Goal: Task Accomplishment & Management: Complete application form

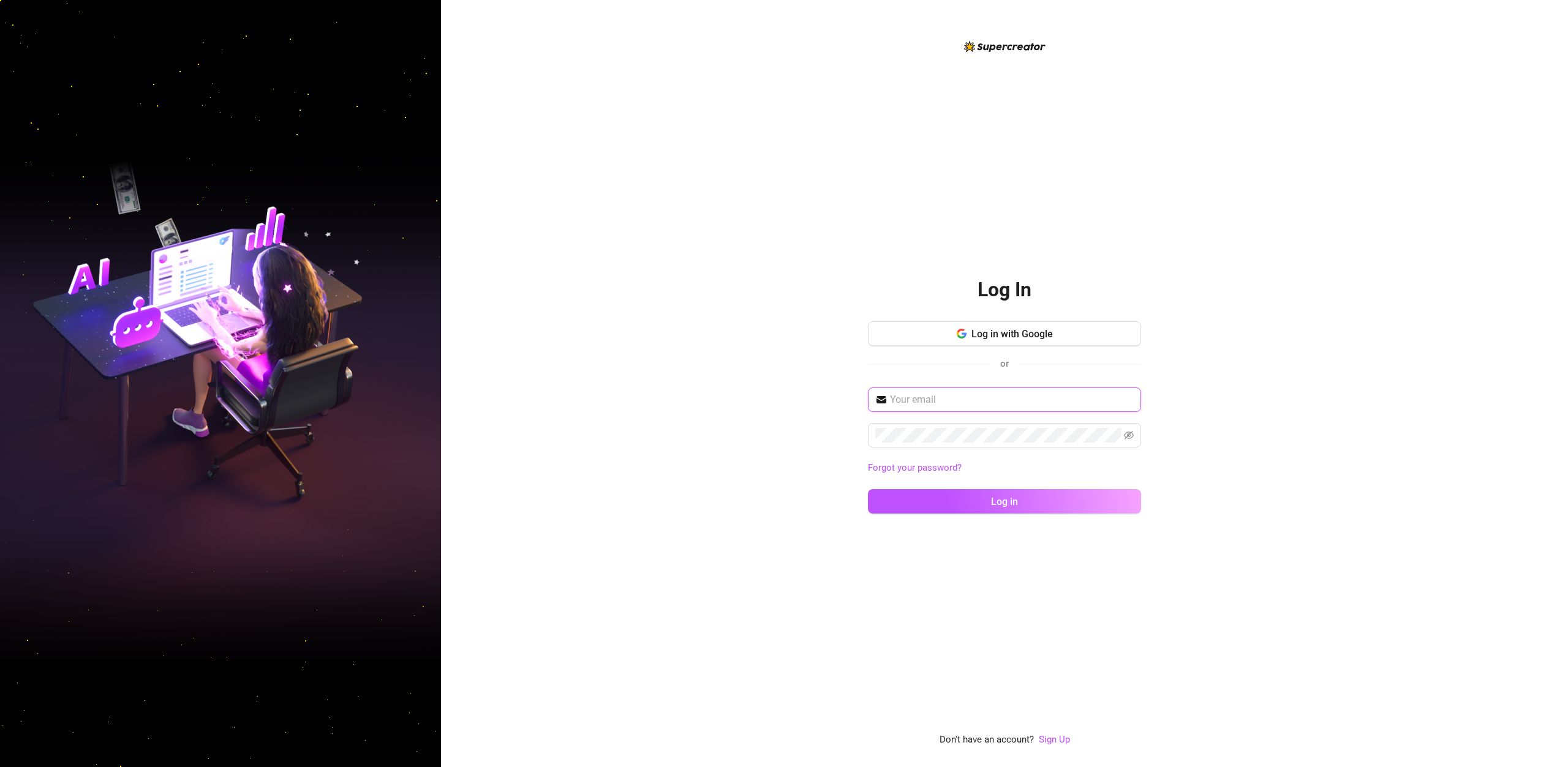
type input "[PERSON_NAME][EMAIL_ADDRESS][DOMAIN_NAME]"
click at [1063, 734] on link "Sign Up" at bounding box center [1055, 739] width 31 height 11
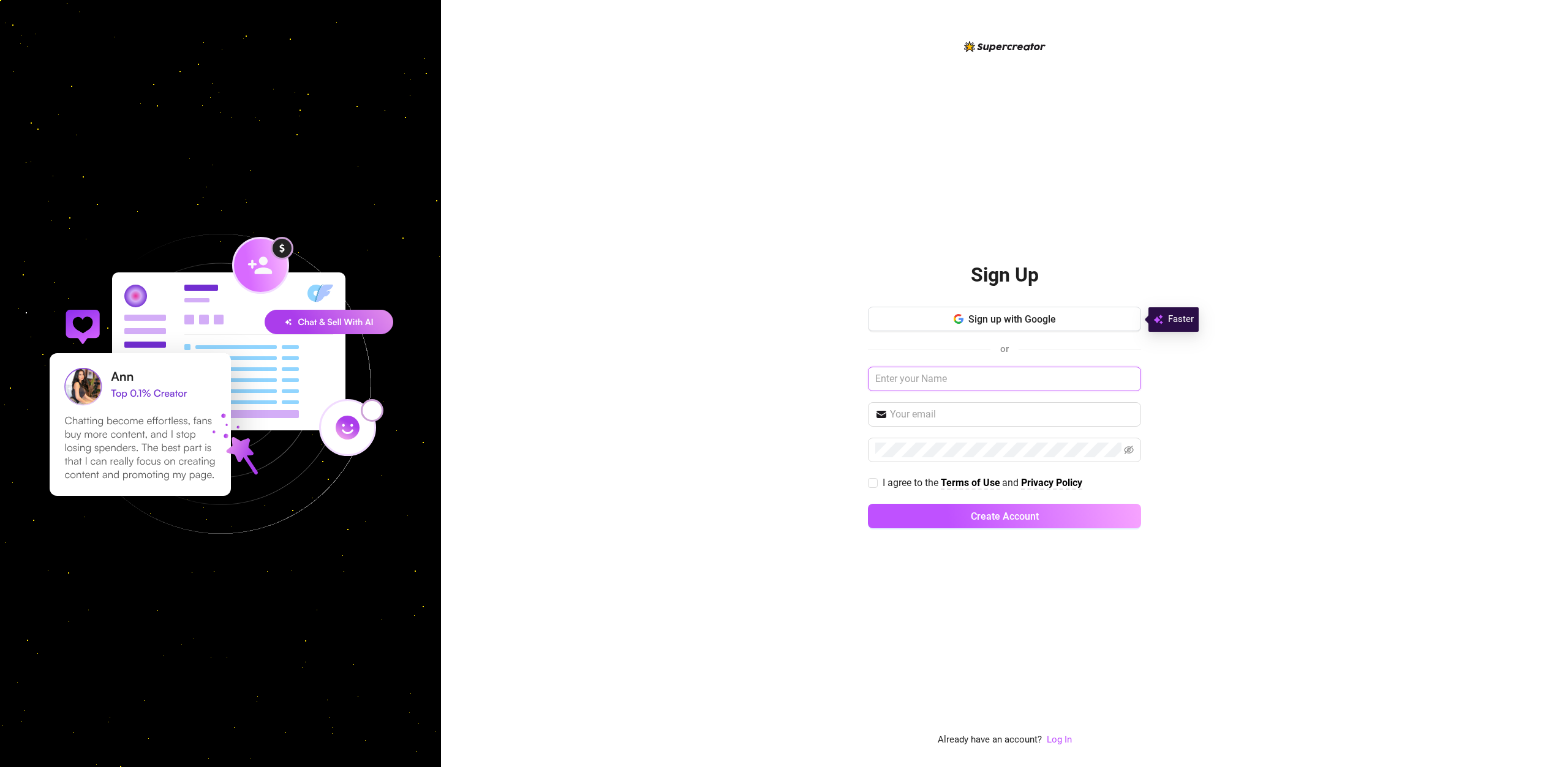
click at [968, 387] on input "text" at bounding box center [1004, 379] width 273 height 24
type input "[GEOGRAPHIC_DATA]"
paste input "[GEOGRAPHIC_DATA]"
type input "[EMAIL_ADDRESS][DOMAIN_NAME]"
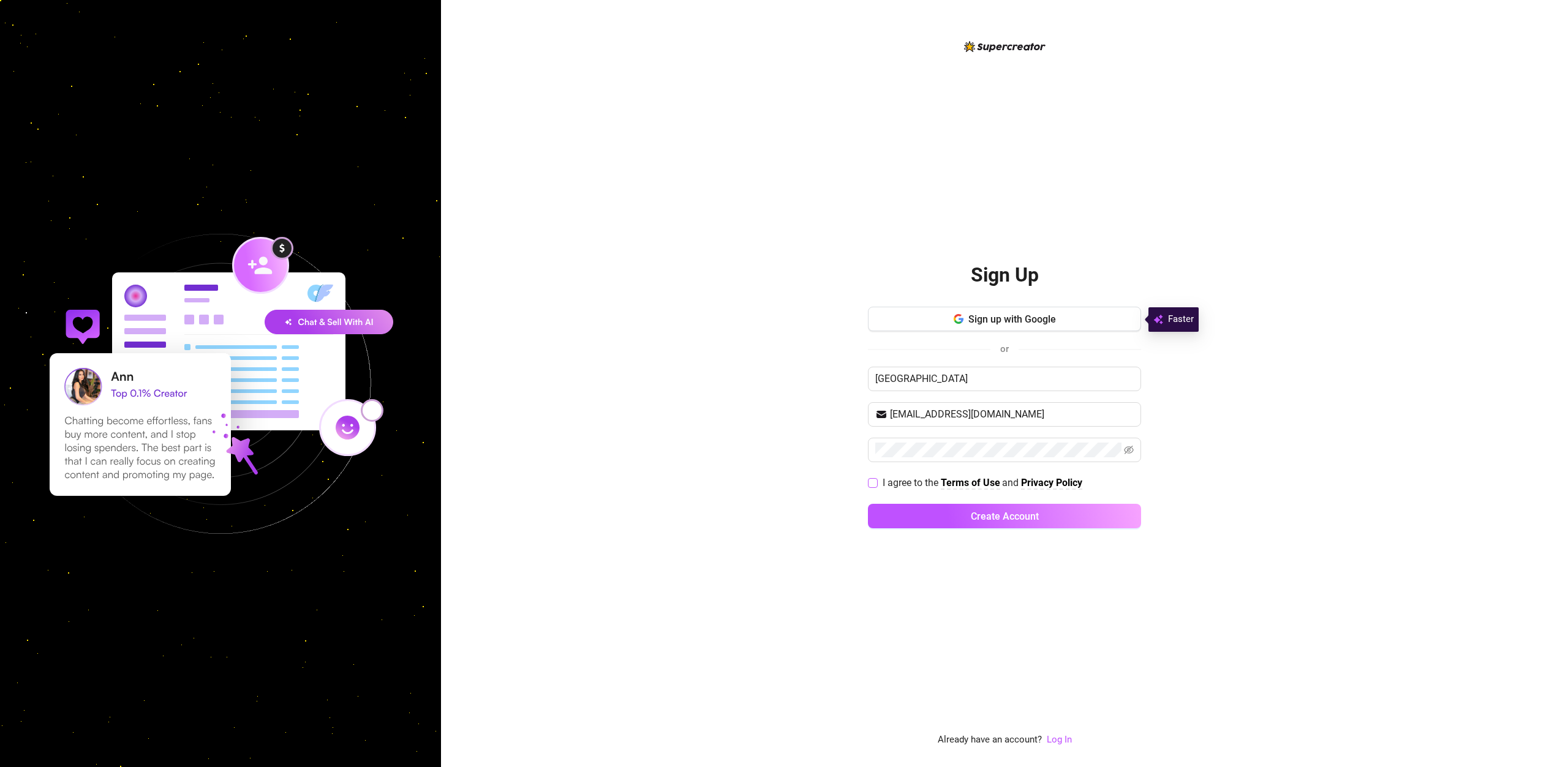
click at [870, 479] on input "I agree to the Terms of Use and Privacy Policy" at bounding box center [872, 482] width 9 height 9
checkbox input "true"
click at [978, 508] on button "Create Account" at bounding box center [1004, 516] width 273 height 24
